Goal: Navigation & Orientation: Find specific page/section

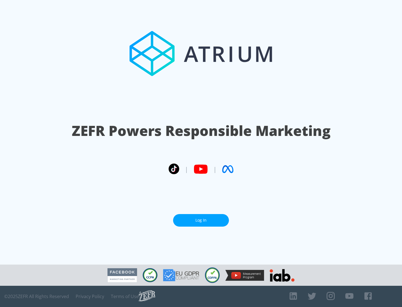
click at [201, 220] on link "Log In" at bounding box center [201, 220] width 56 height 13
